Goal: Entertainment & Leisure: Consume media (video, audio)

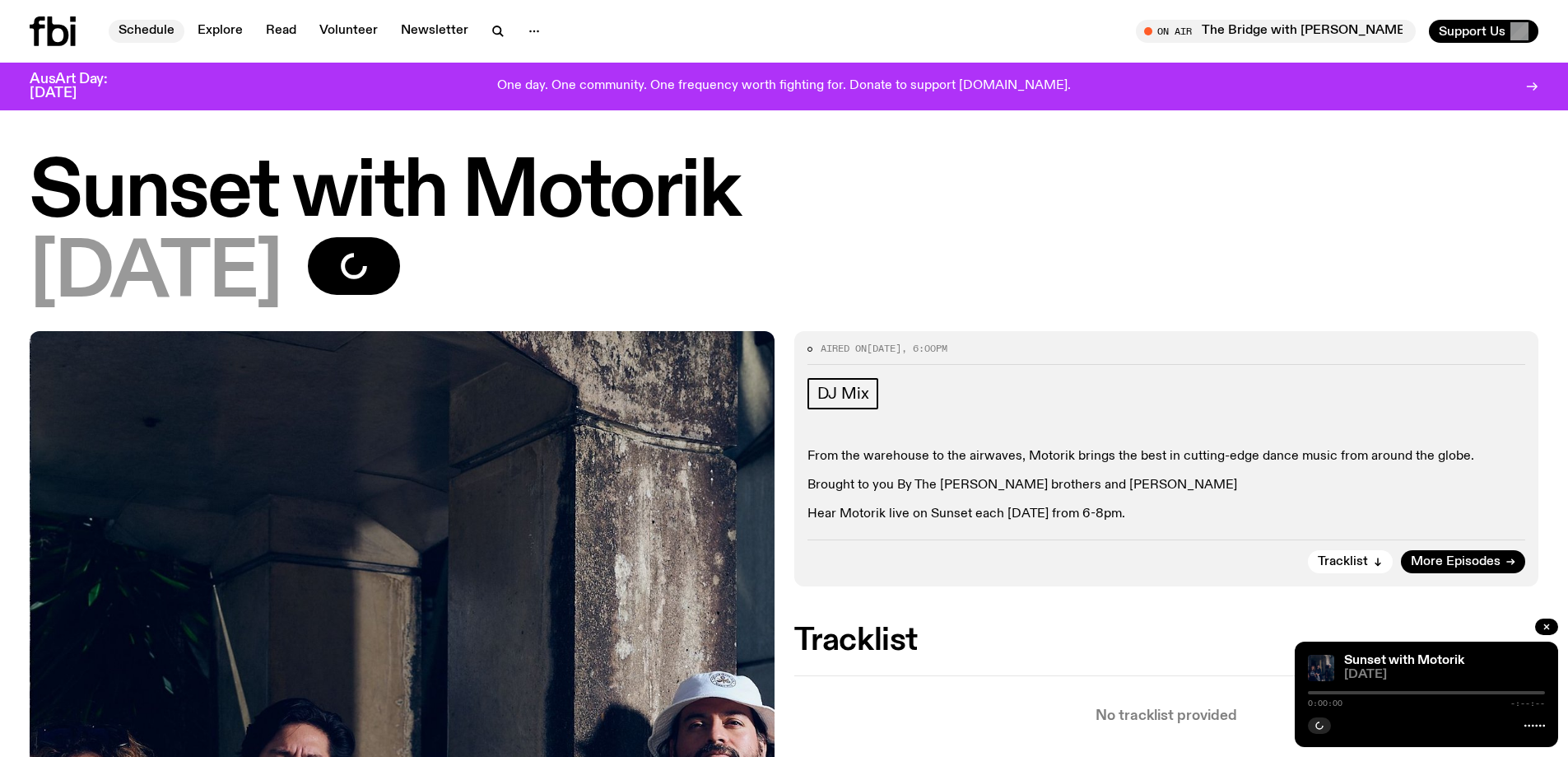
click at [140, 27] on link "Schedule" at bounding box center [146, 31] width 75 height 23
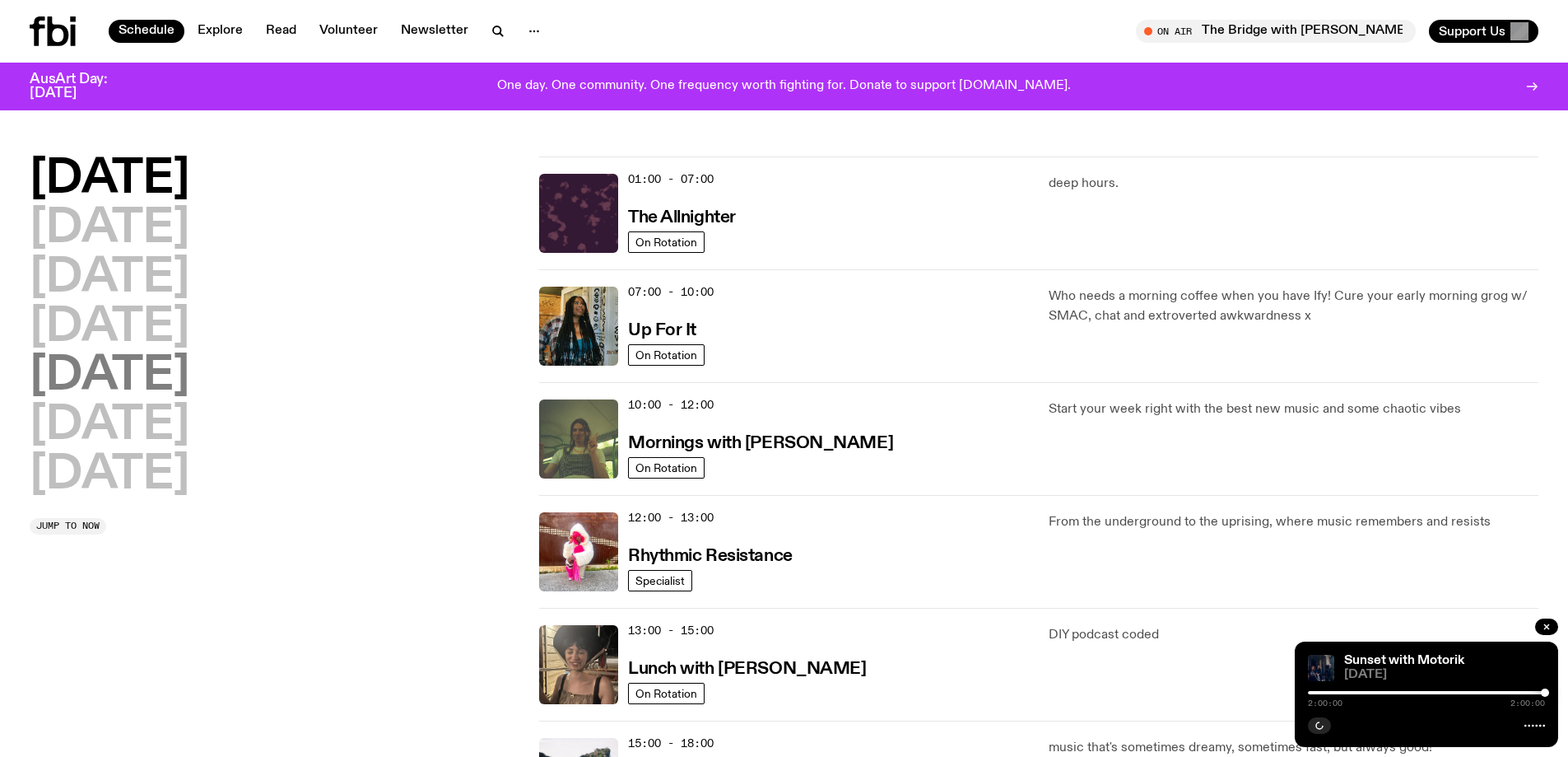
click at [117, 372] on h2 "[DATE]" at bounding box center [109, 376] width 160 height 46
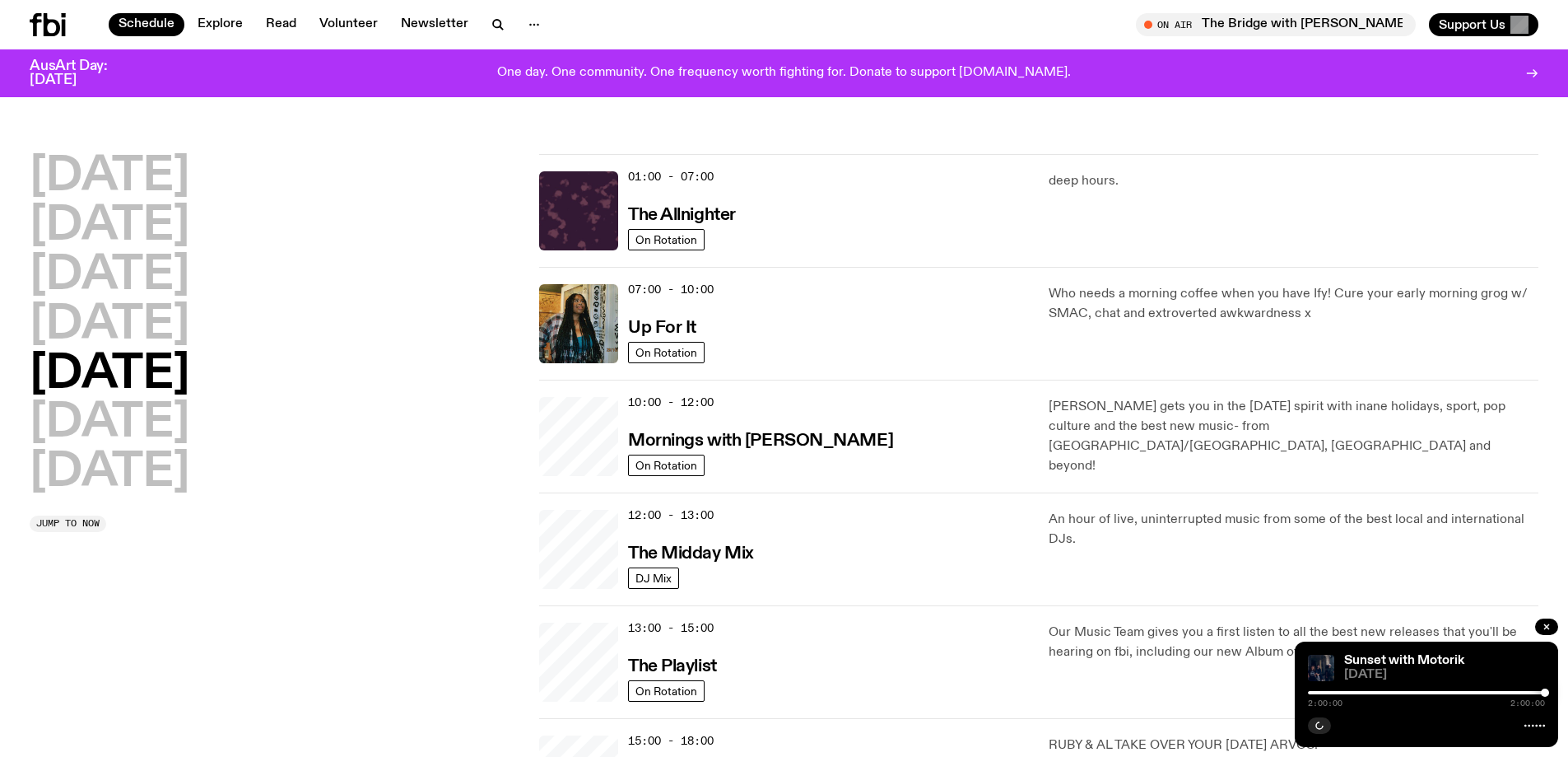
scroll to position [46, 0]
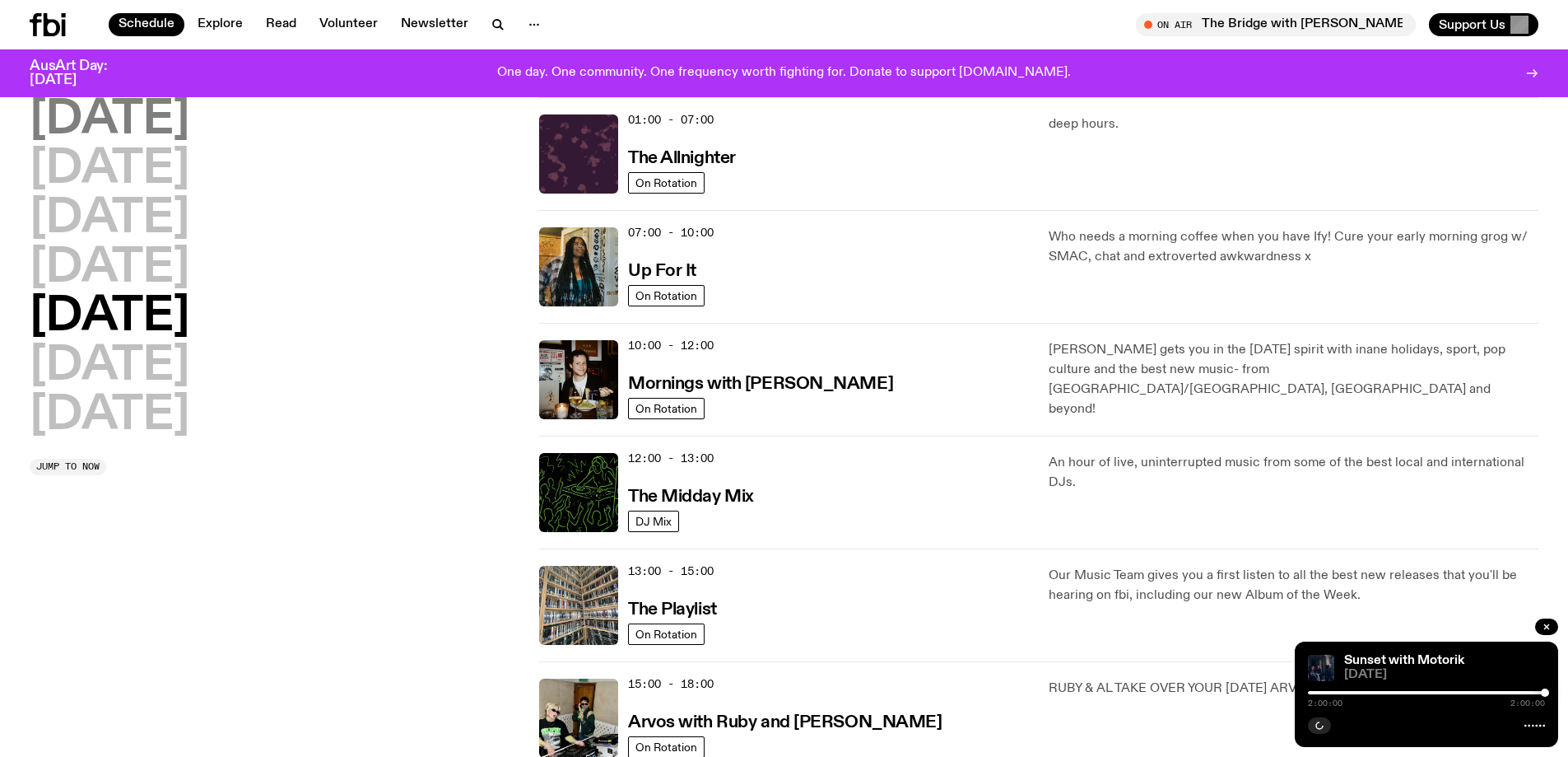
click at [121, 131] on h2 "[DATE]" at bounding box center [109, 120] width 160 height 46
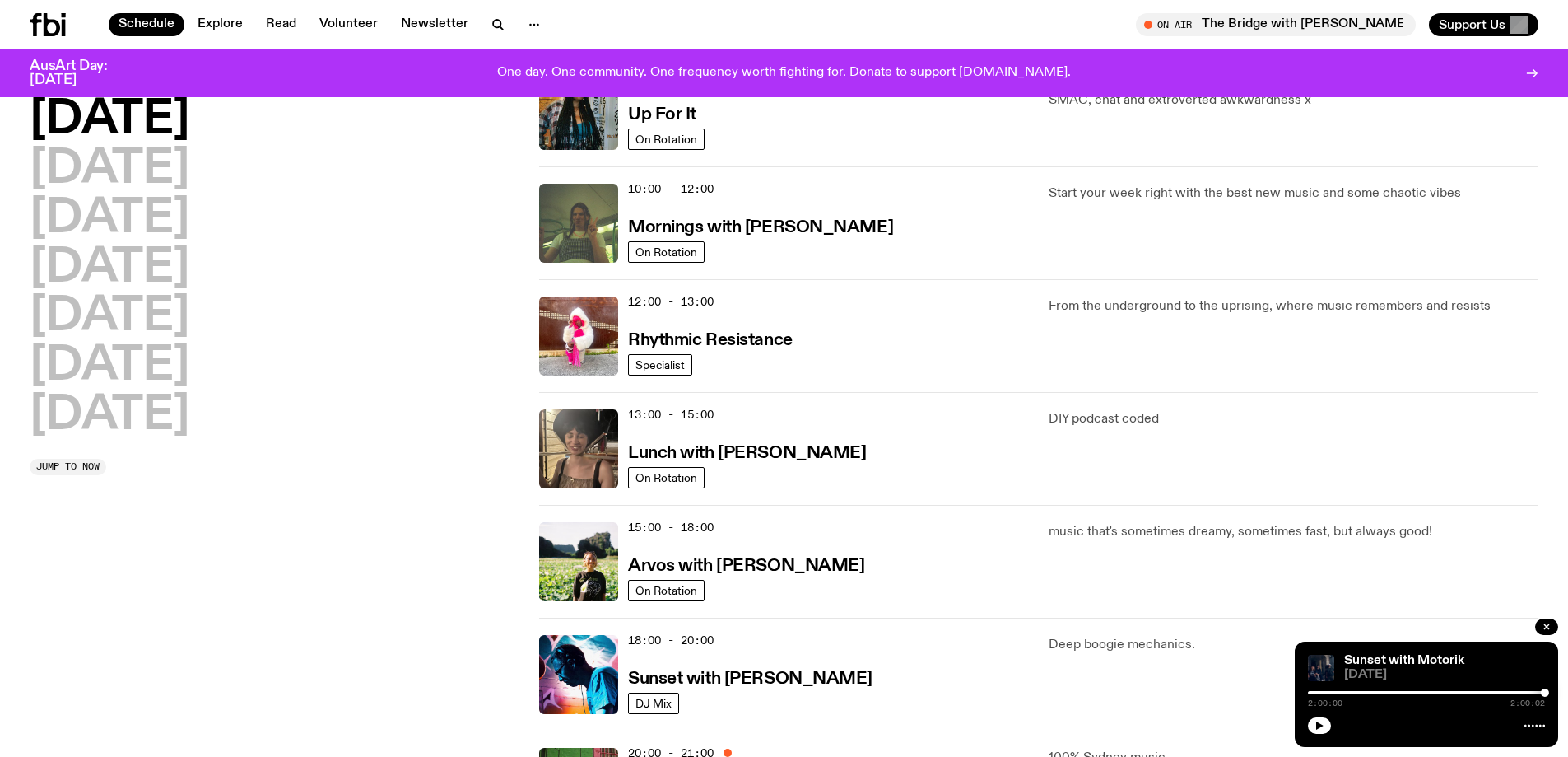
scroll to position [540, 0]
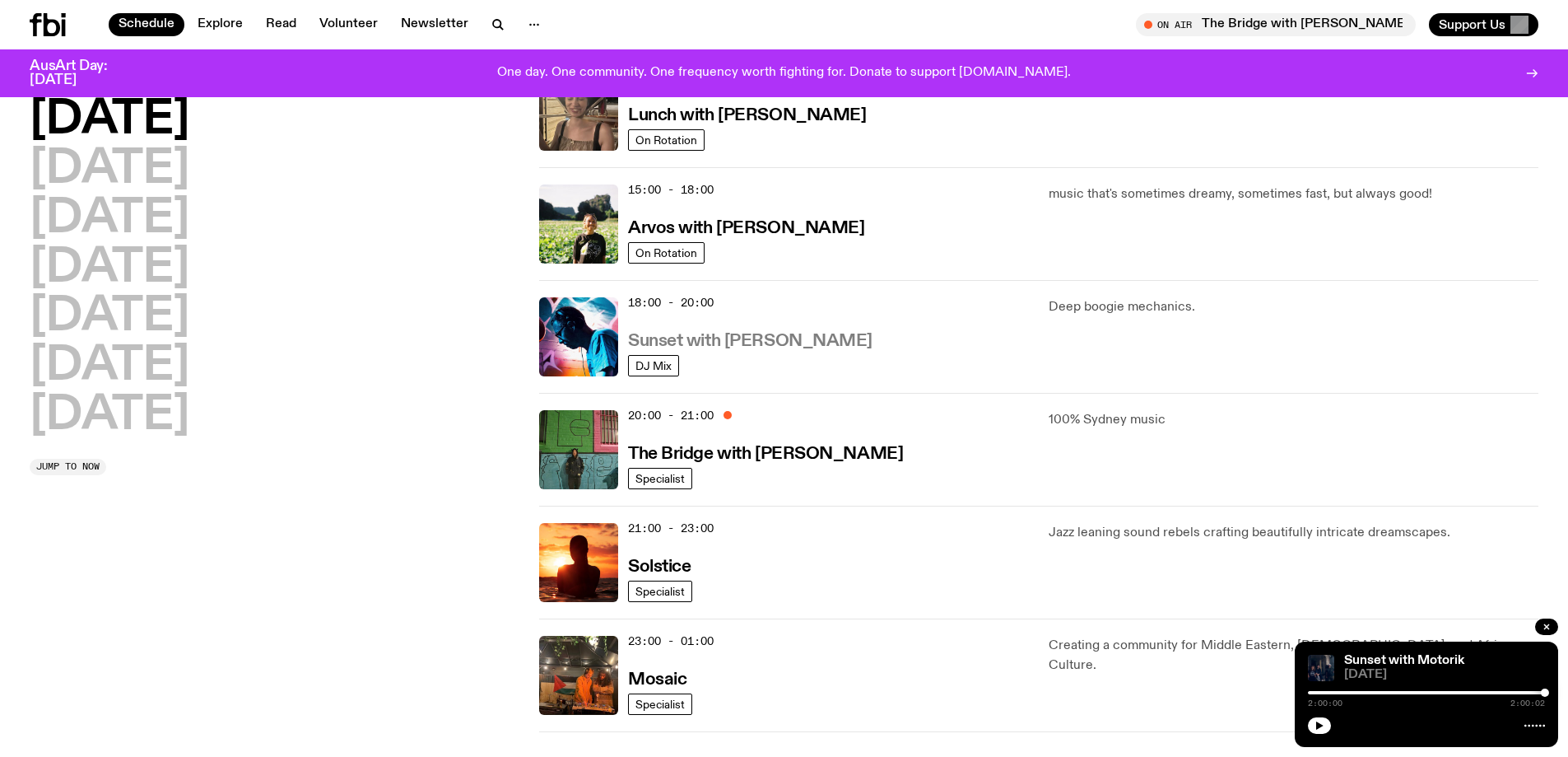
click at [663, 339] on h3 "Sunset with [PERSON_NAME]" at bounding box center [751, 341] width 245 height 17
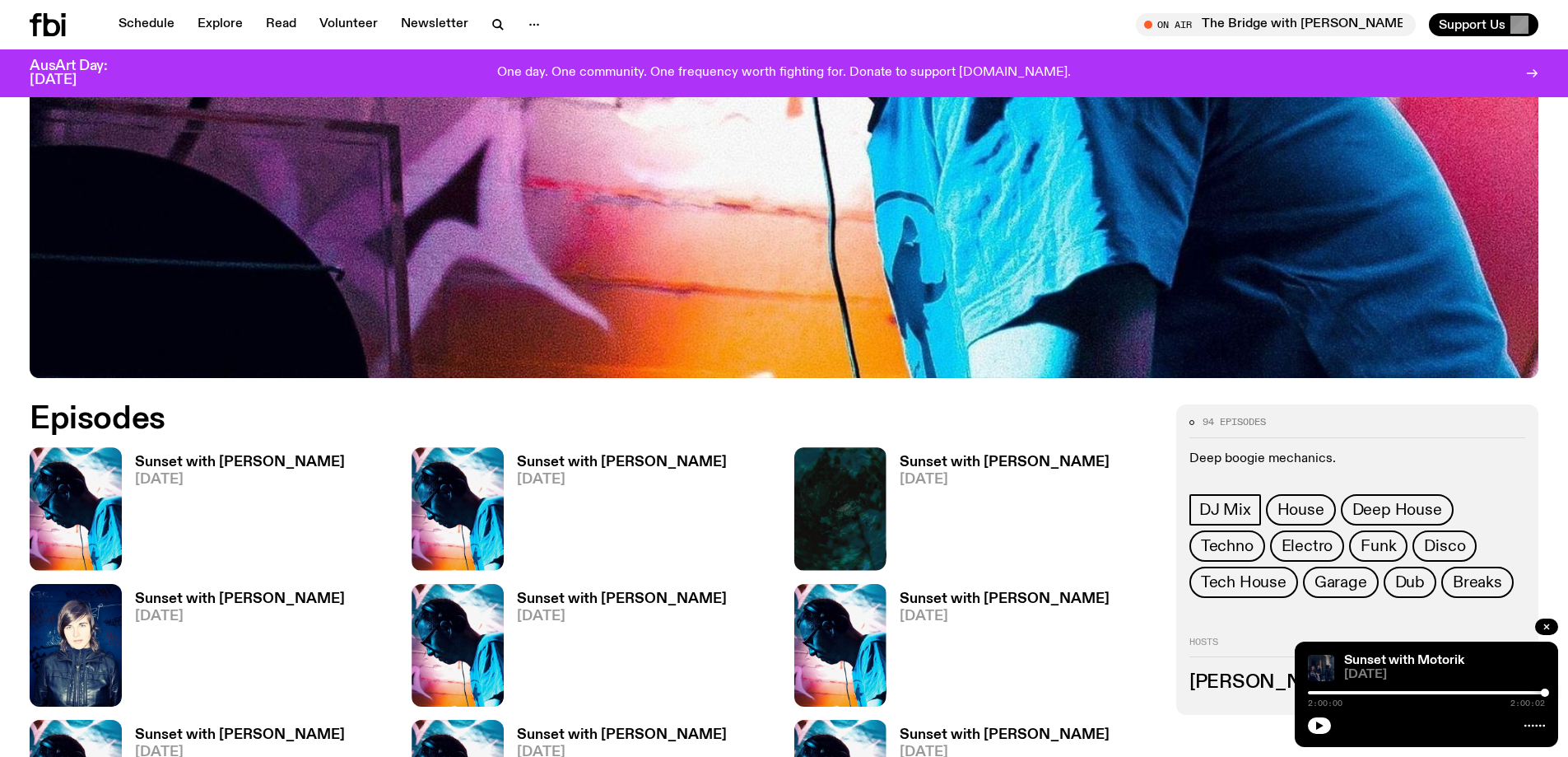
scroll to position [730, 0]
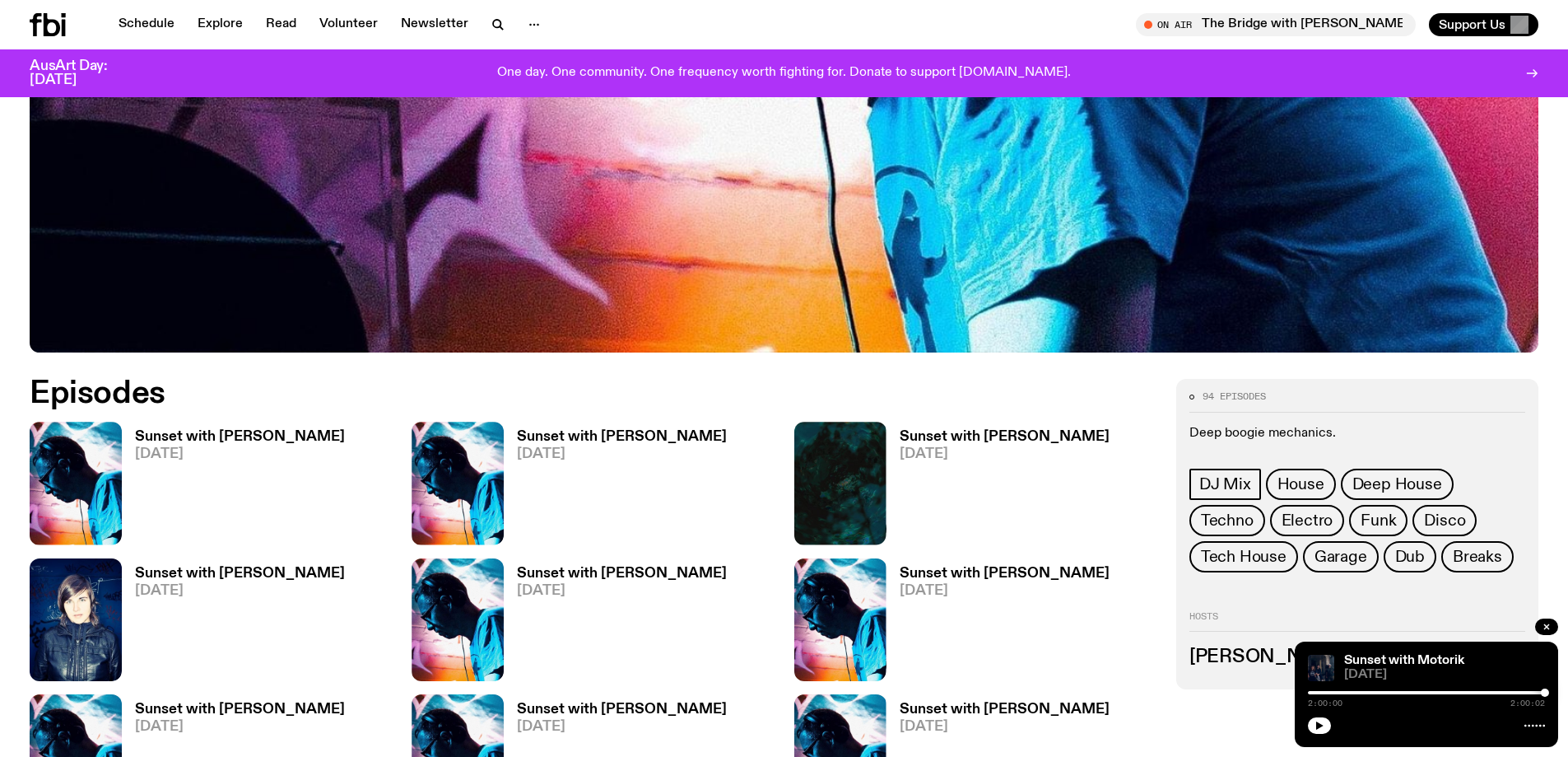
click at [564, 435] on h3 "Sunset with [PERSON_NAME]" at bounding box center [622, 437] width 210 height 14
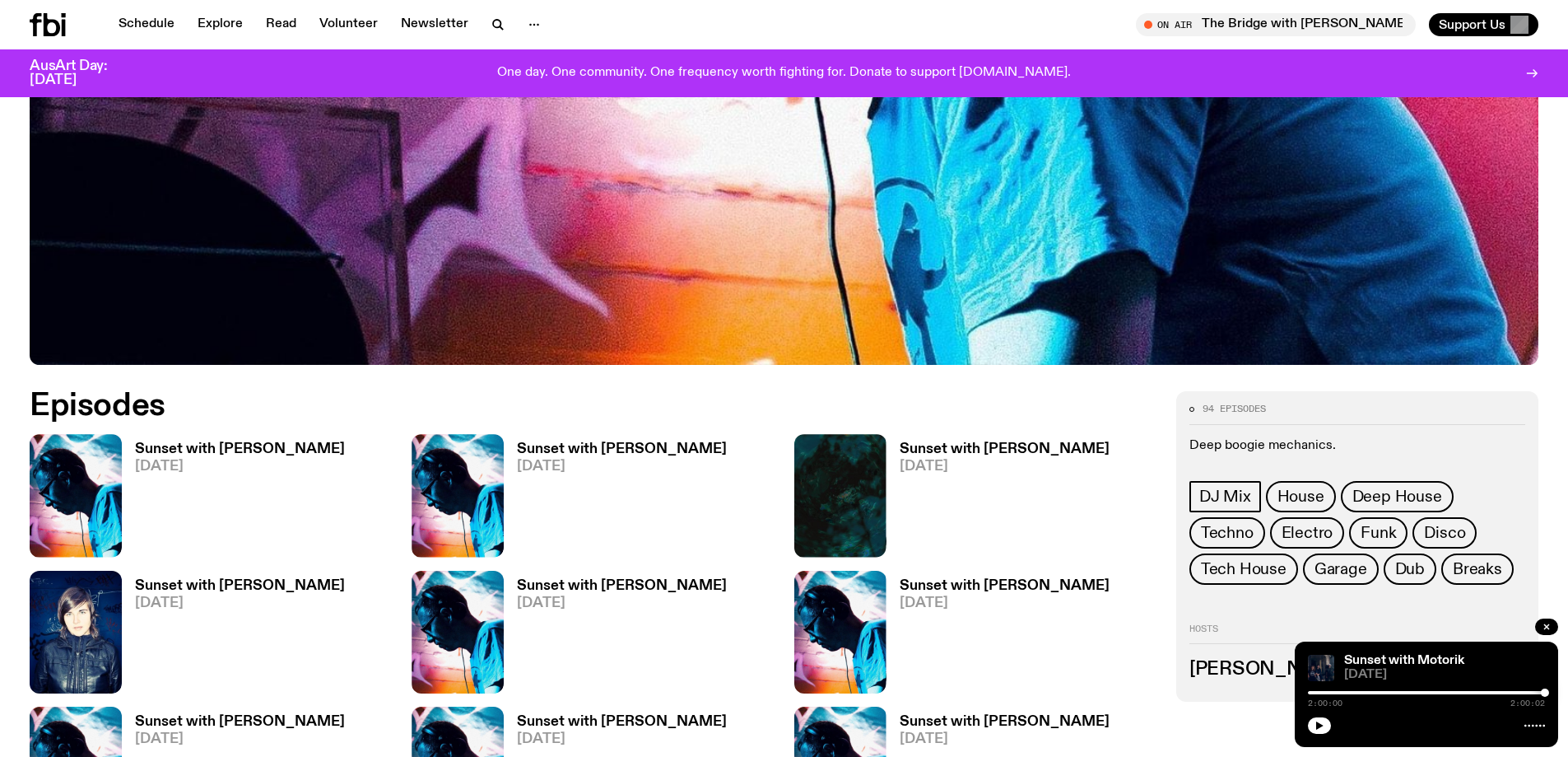
scroll to position [717, 0]
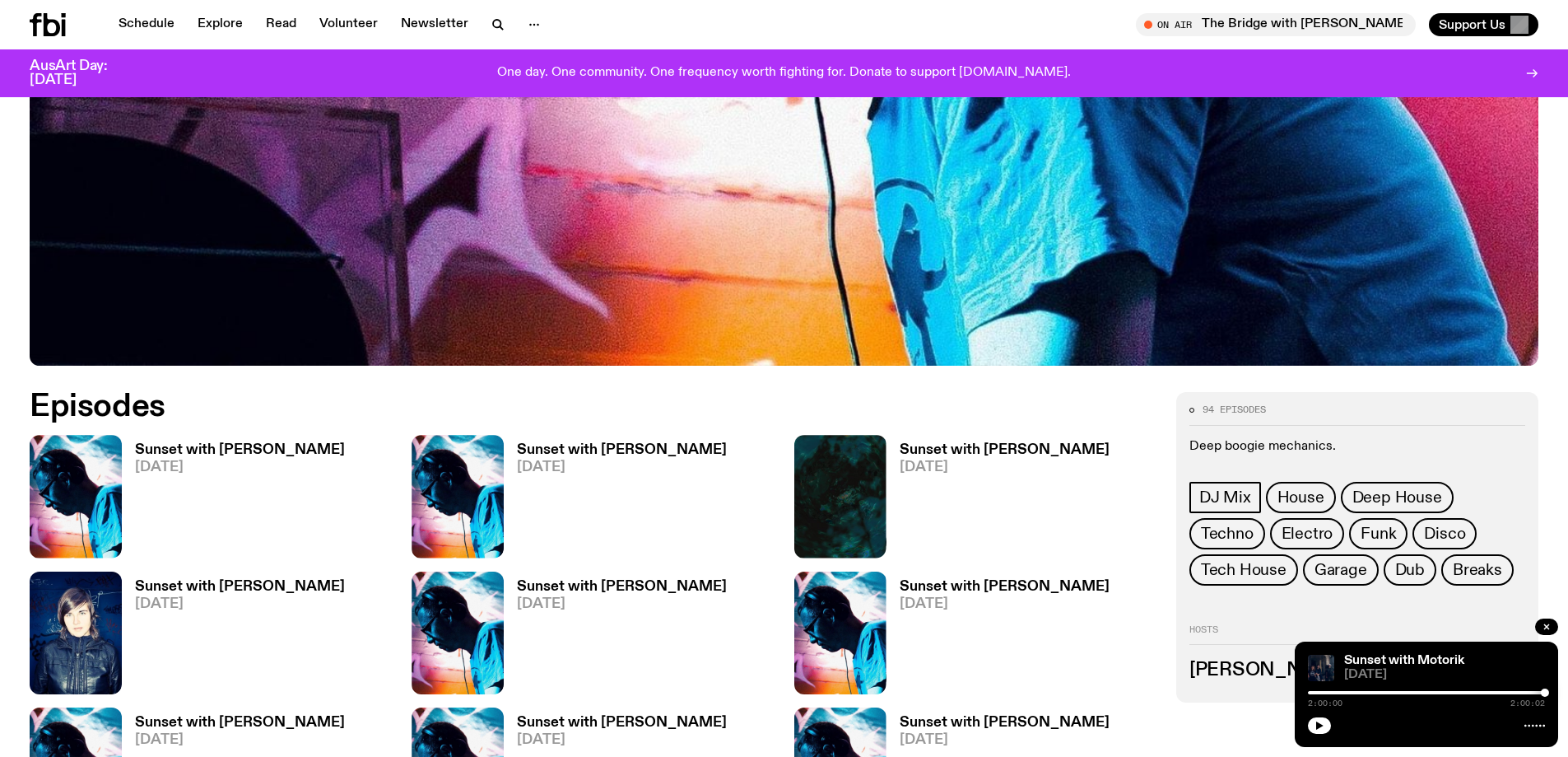
click at [195, 449] on h3 "Sunset with [PERSON_NAME]" at bounding box center [240, 450] width 210 height 14
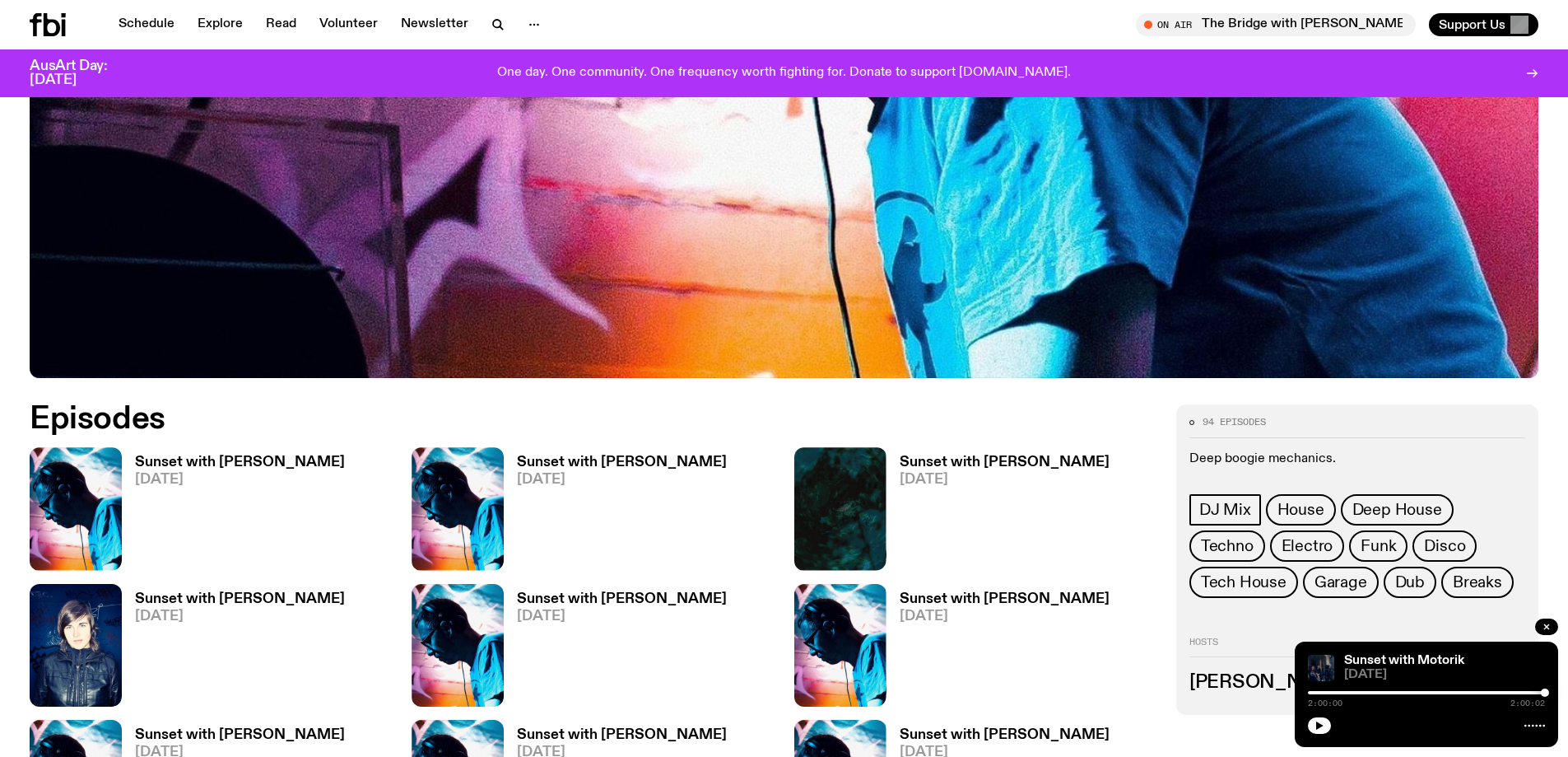
scroll to position [704, 0]
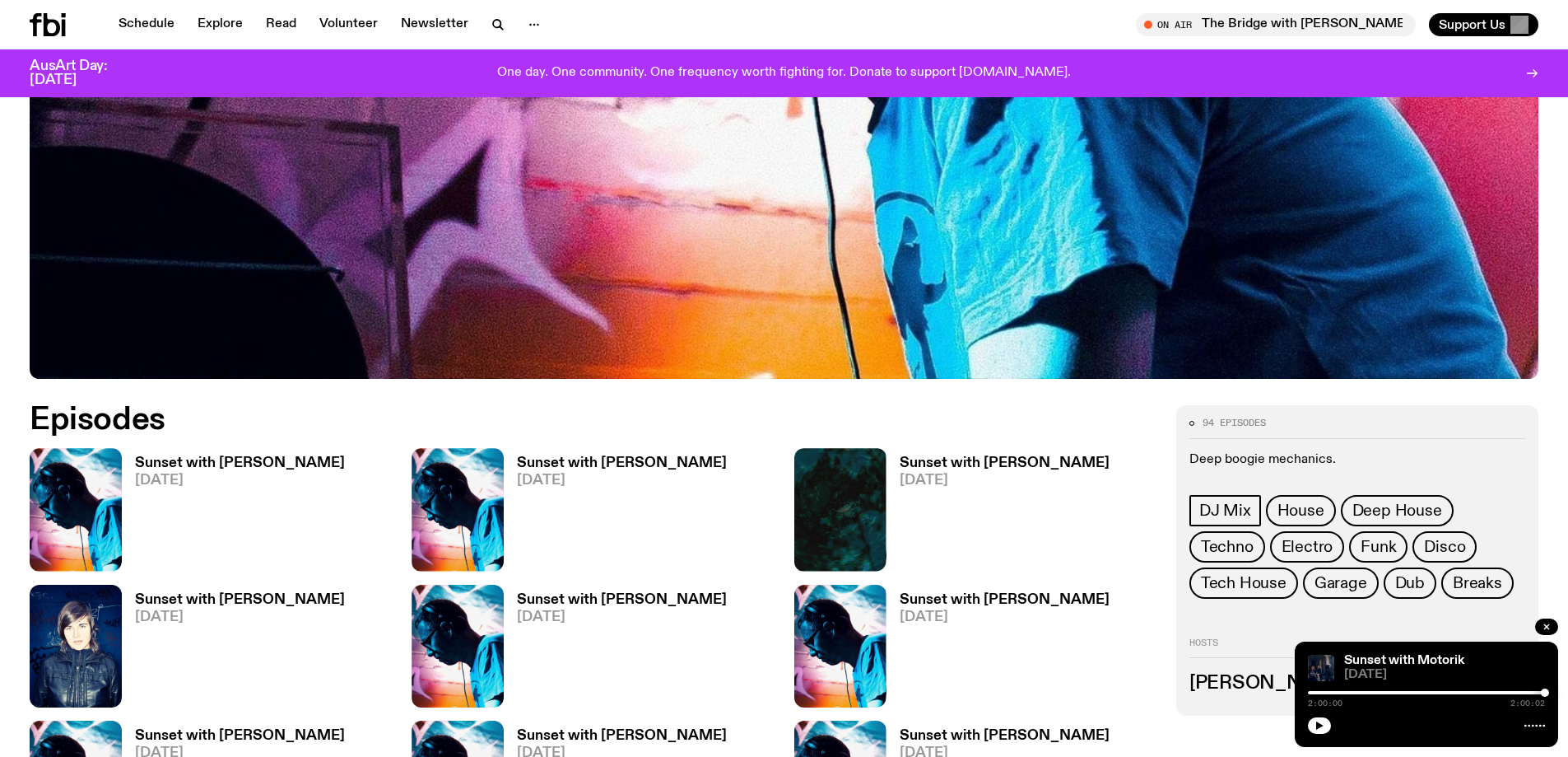
click at [630, 464] on h3 "Sunset with [PERSON_NAME]" at bounding box center [622, 464] width 210 height 14
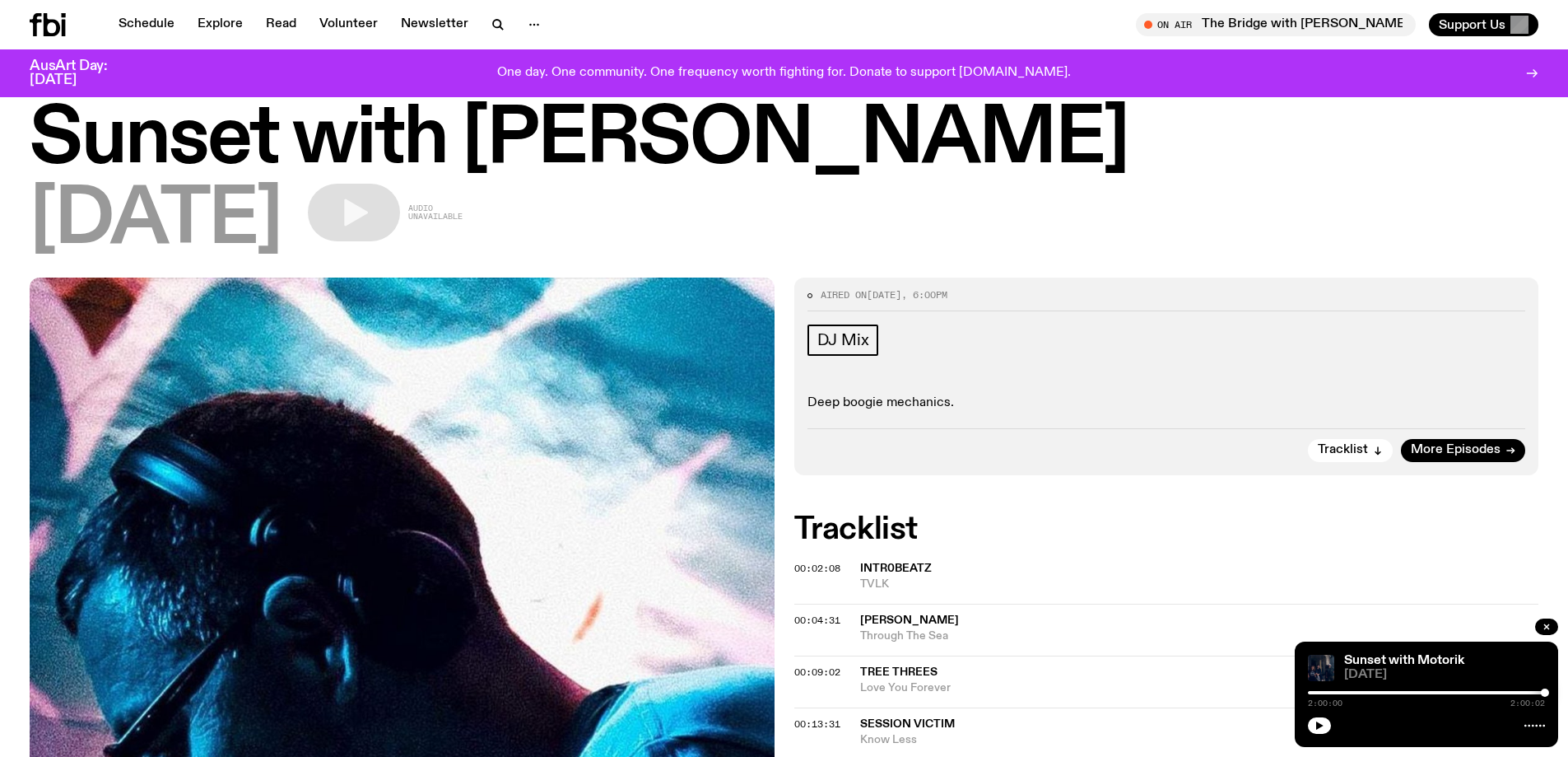
scroll to position [82, 0]
